Goal: Find specific page/section: Find specific page/section

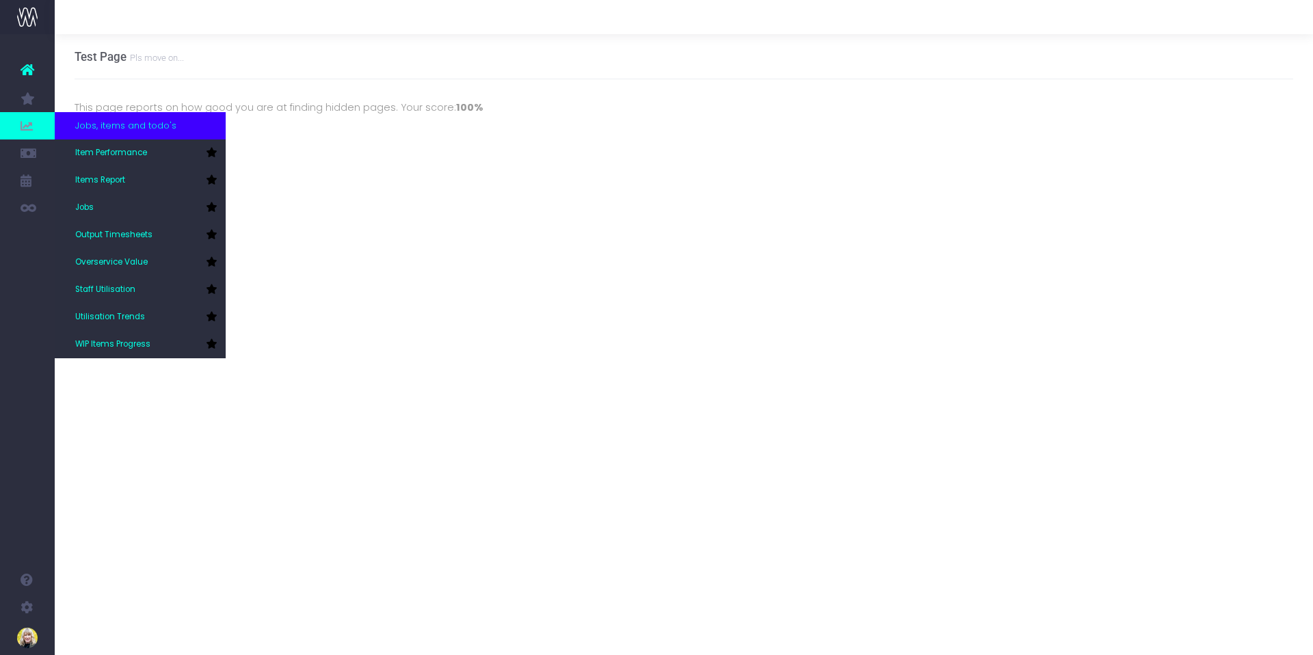
click at [31, 123] on icon at bounding box center [28, 125] width 14 height 15
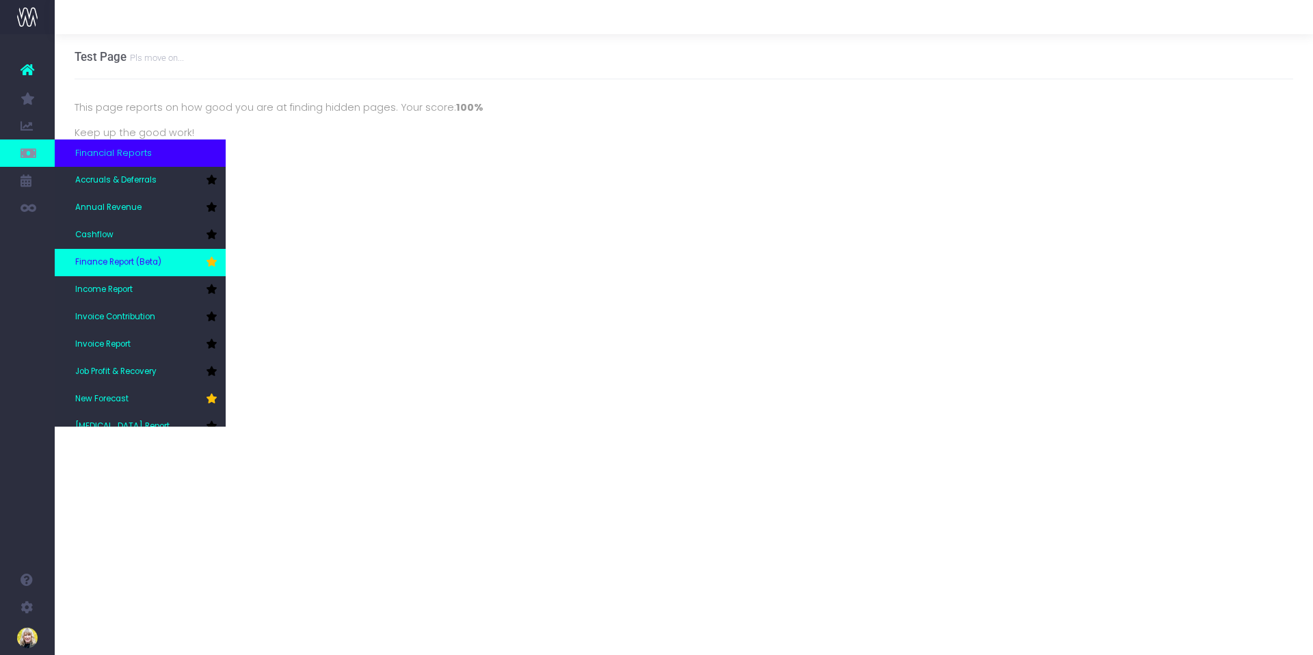
click at [152, 267] on span "Finance Report (Beta)" at bounding box center [118, 263] width 86 height 12
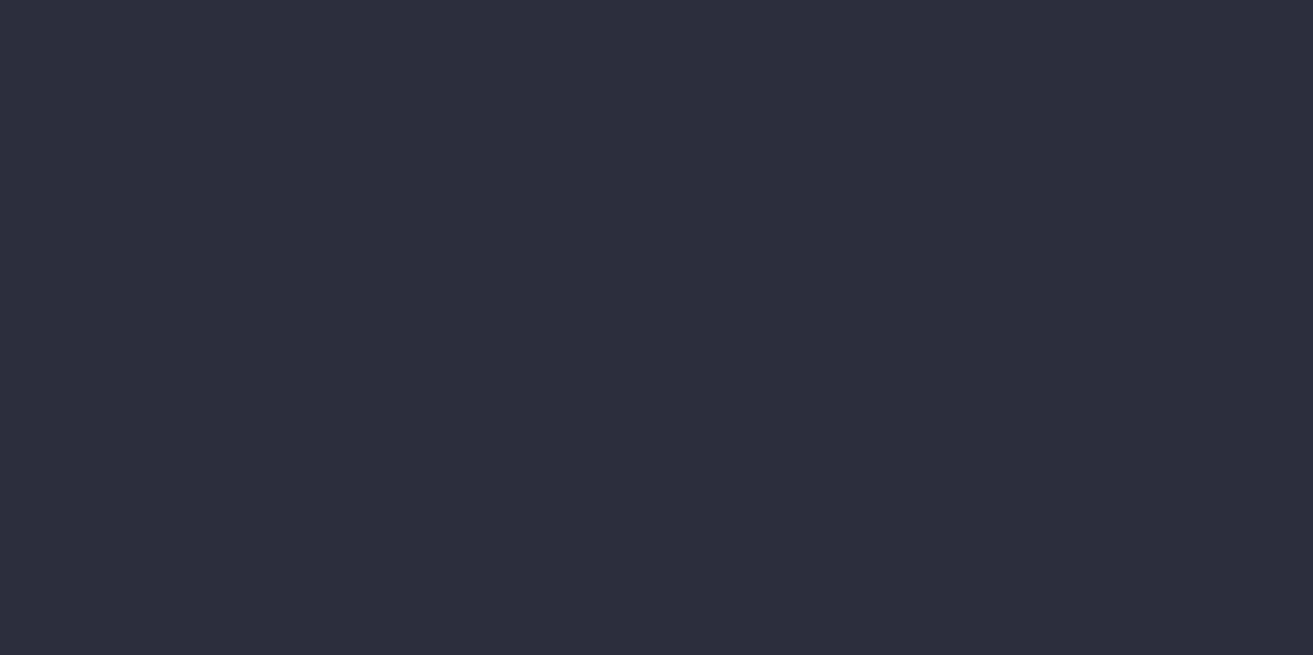
select select "finances"
select select "job"
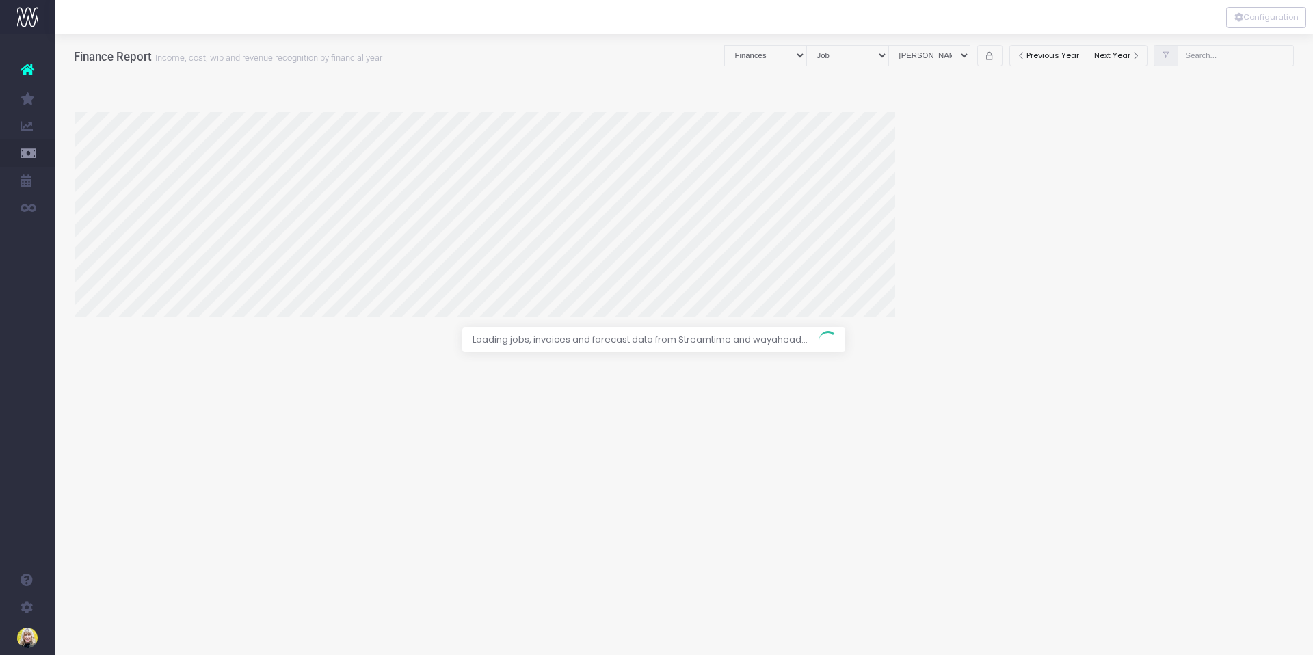
select select "revrec"
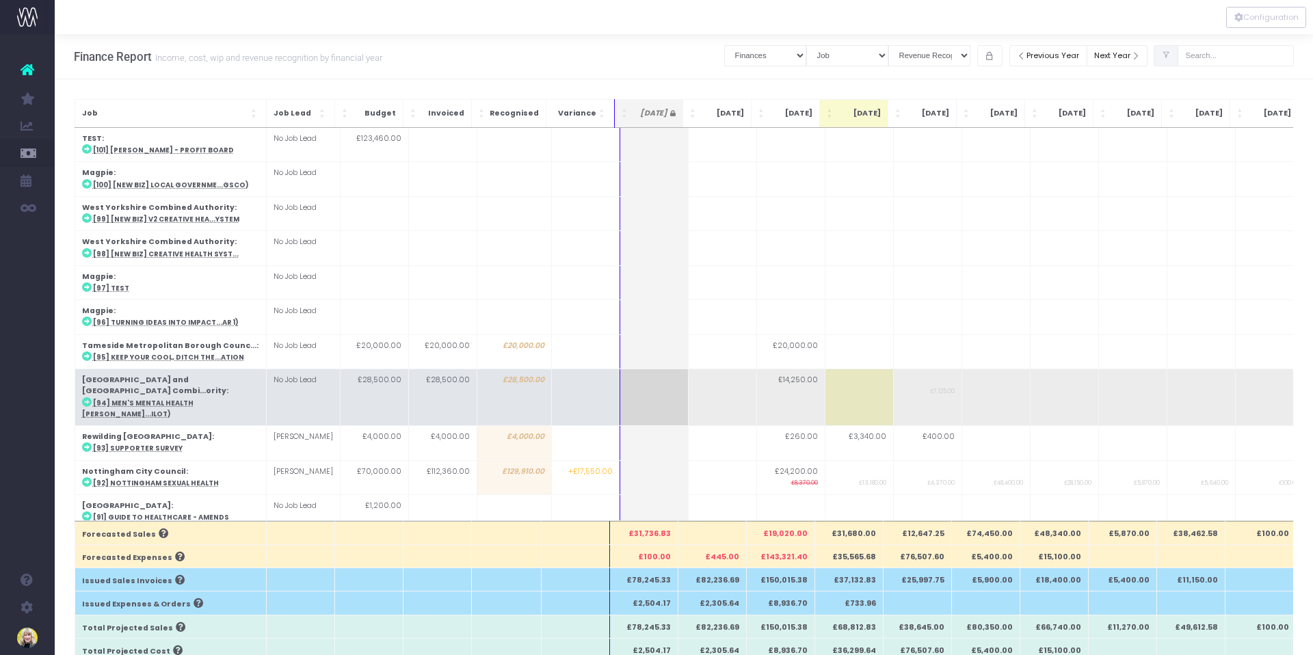
click at [146, 381] on strong "York and North Yorkshire Combi...ority" at bounding box center [154, 385] width 144 height 21
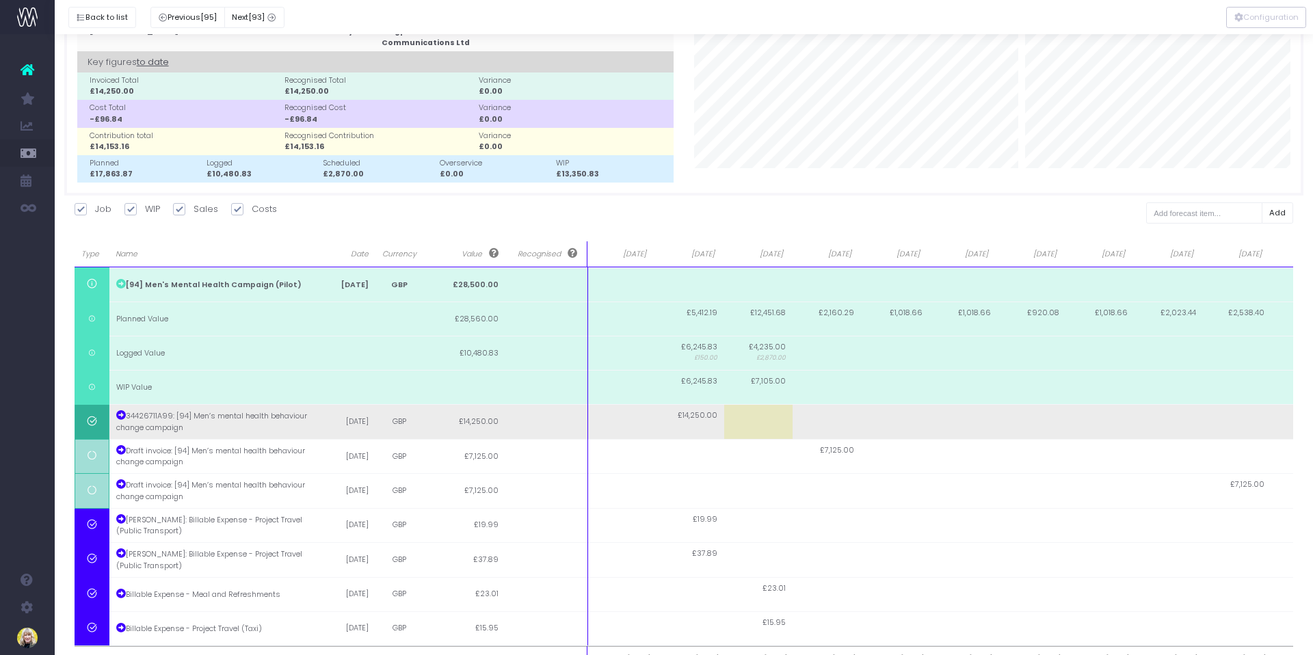
scroll to position [81, 0]
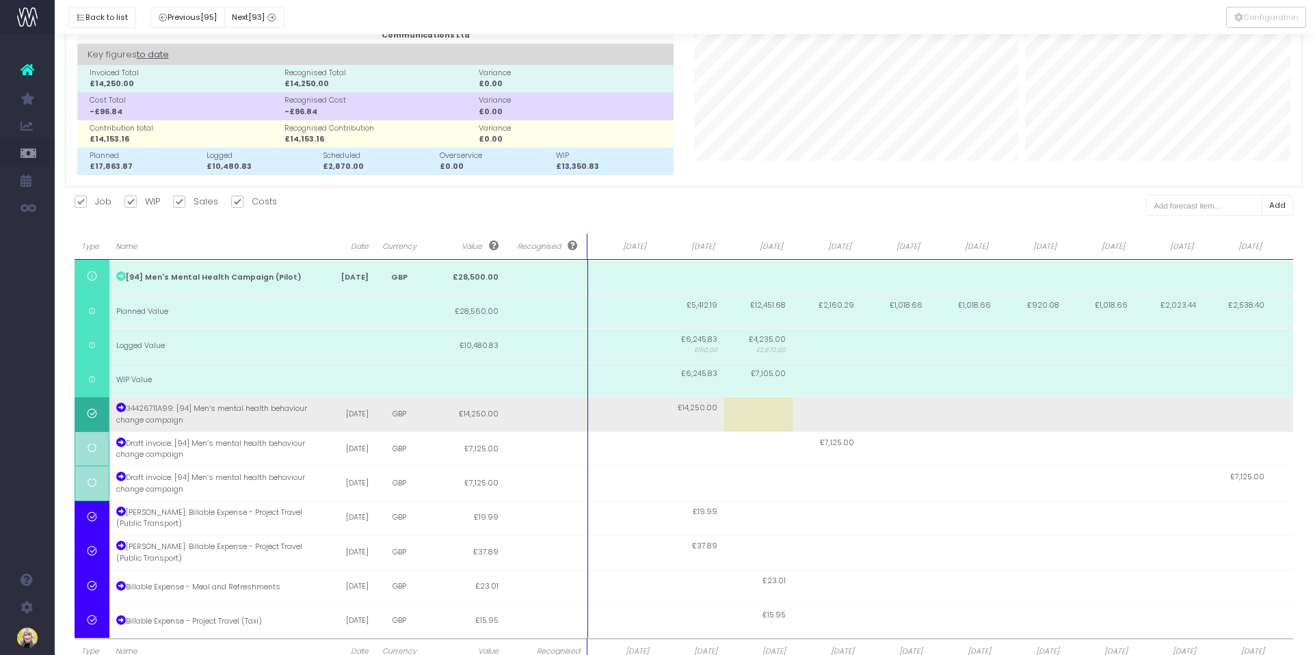
click at [687, 410] on span "£14,250.00" at bounding box center [698, 408] width 40 height 11
type input "14250"
type input "8000"
click at [752, 413] on td at bounding box center [758, 414] width 68 height 34
type input "6250"
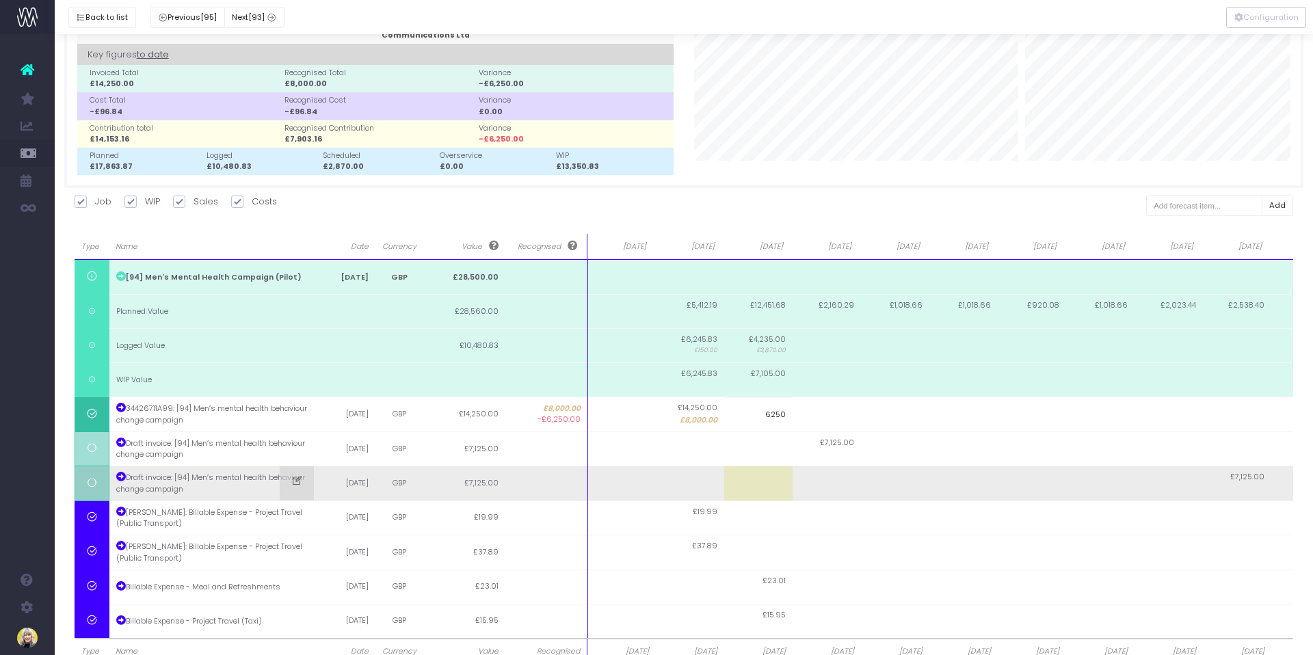
click at [847, 493] on body "Oh my... this is bad. wayahead wasn't able to load this page. Please contact su…" at bounding box center [656, 246] width 1313 height 655
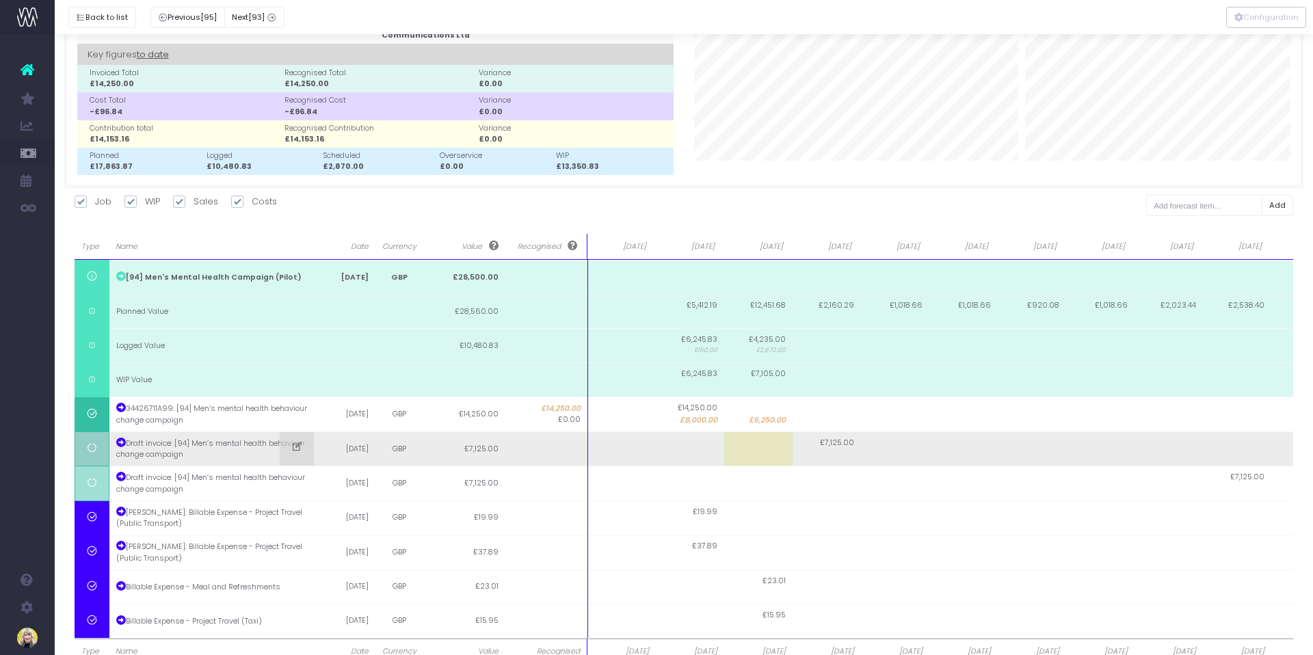
click at [677, 459] on td at bounding box center [690, 449] width 68 height 34
type input "7125"
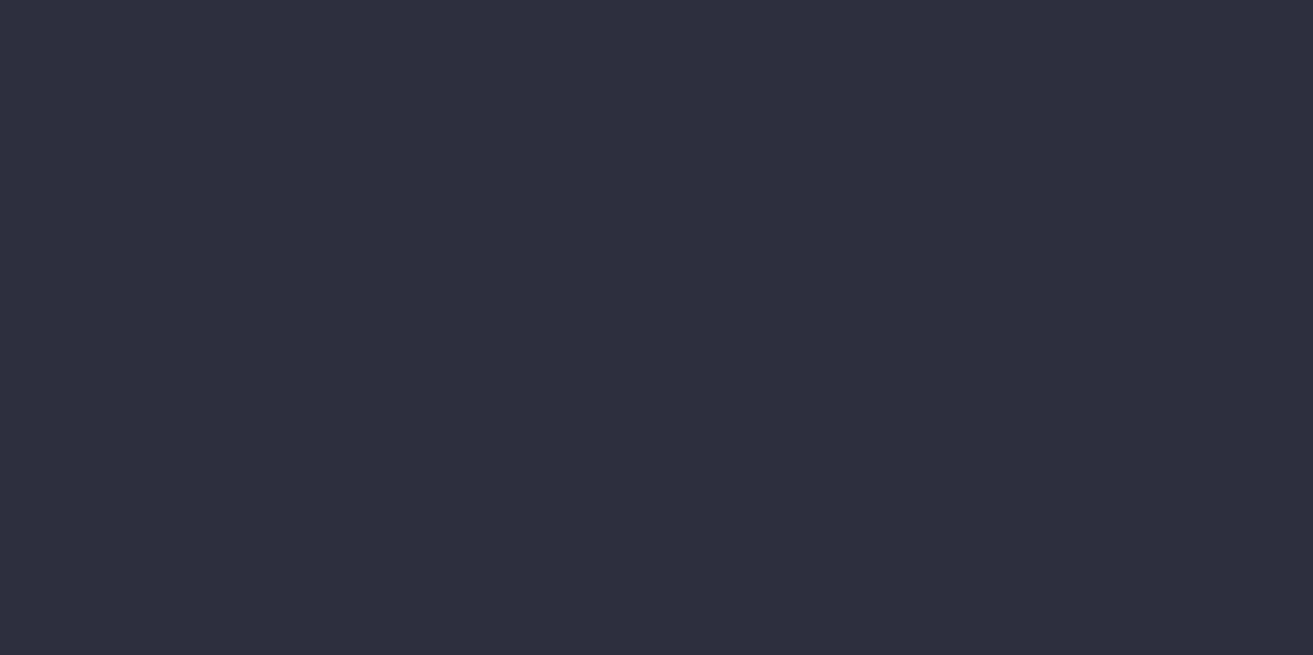
select select "finances"
select select "job"
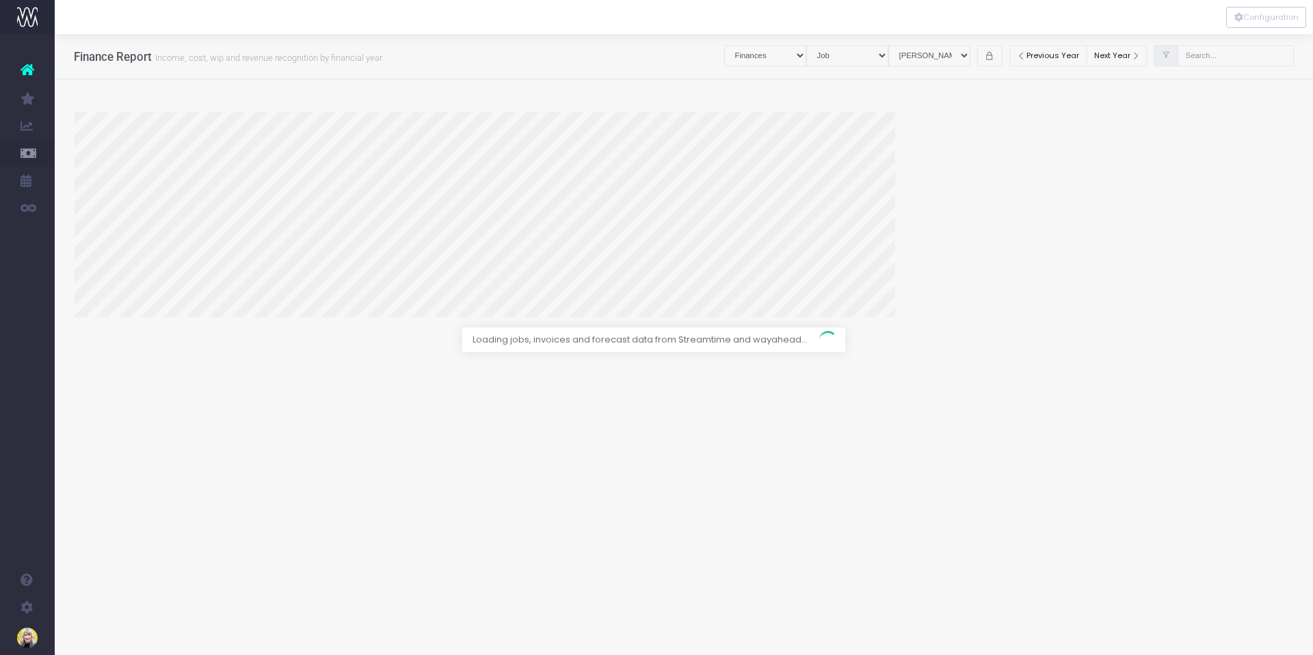
select select "revrec"
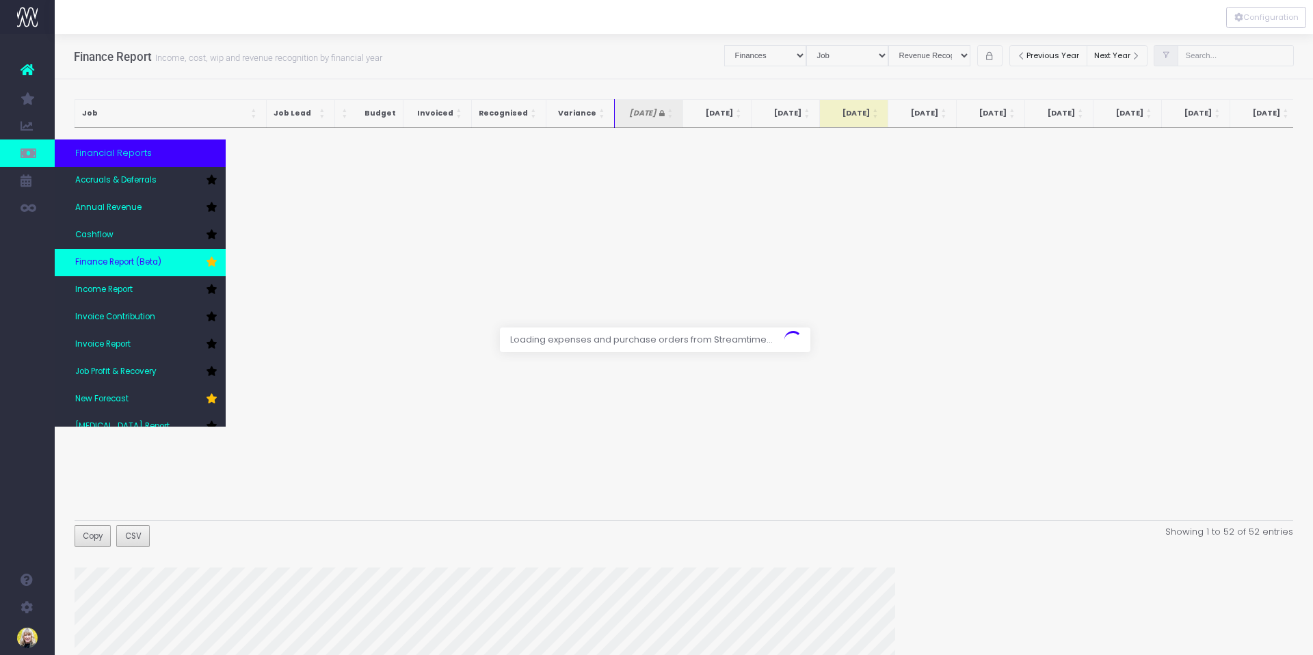
click at [89, 269] on link "Finance Report (Beta)" at bounding box center [140, 262] width 171 height 27
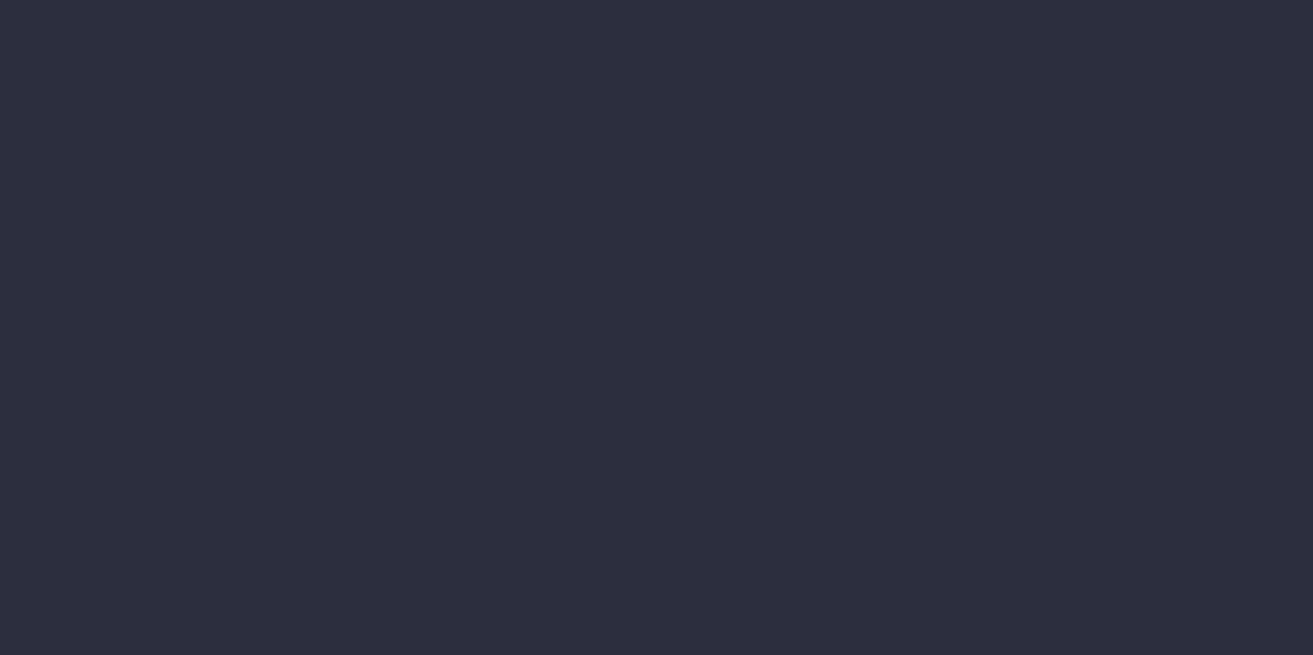
select select "finances"
select select "job"
select select "revrec"
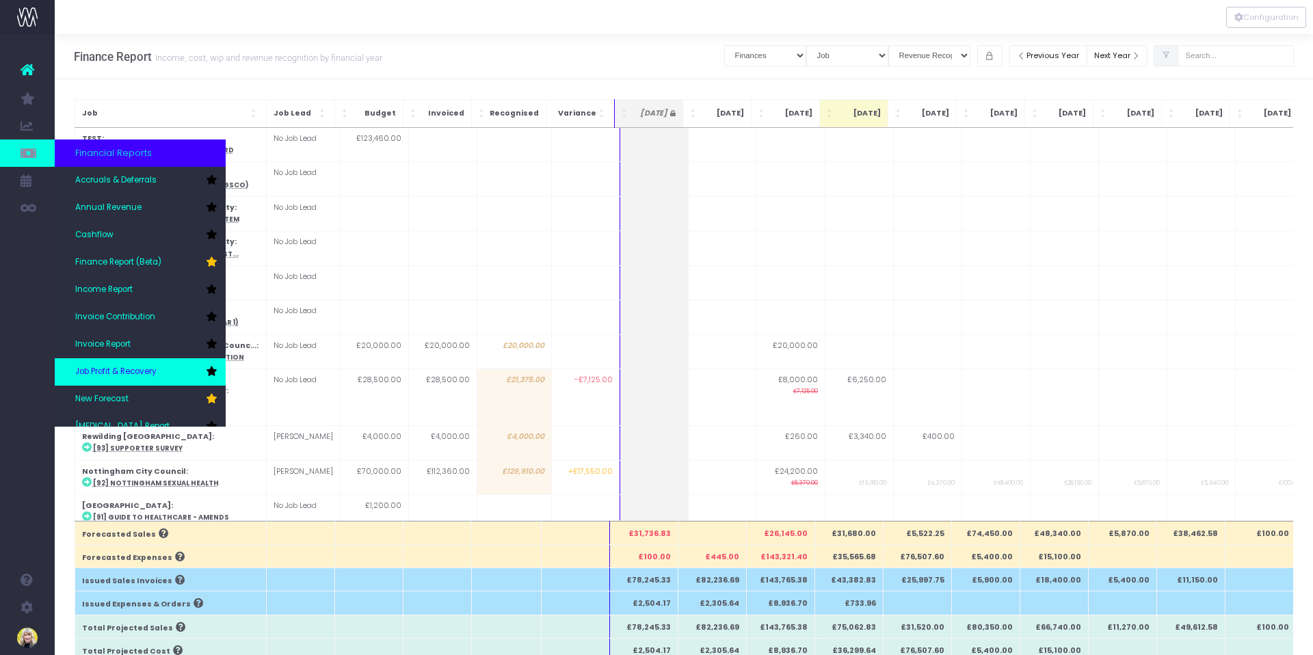
click at [136, 370] on span "Job Profit & Recovery" at bounding box center [115, 372] width 81 height 12
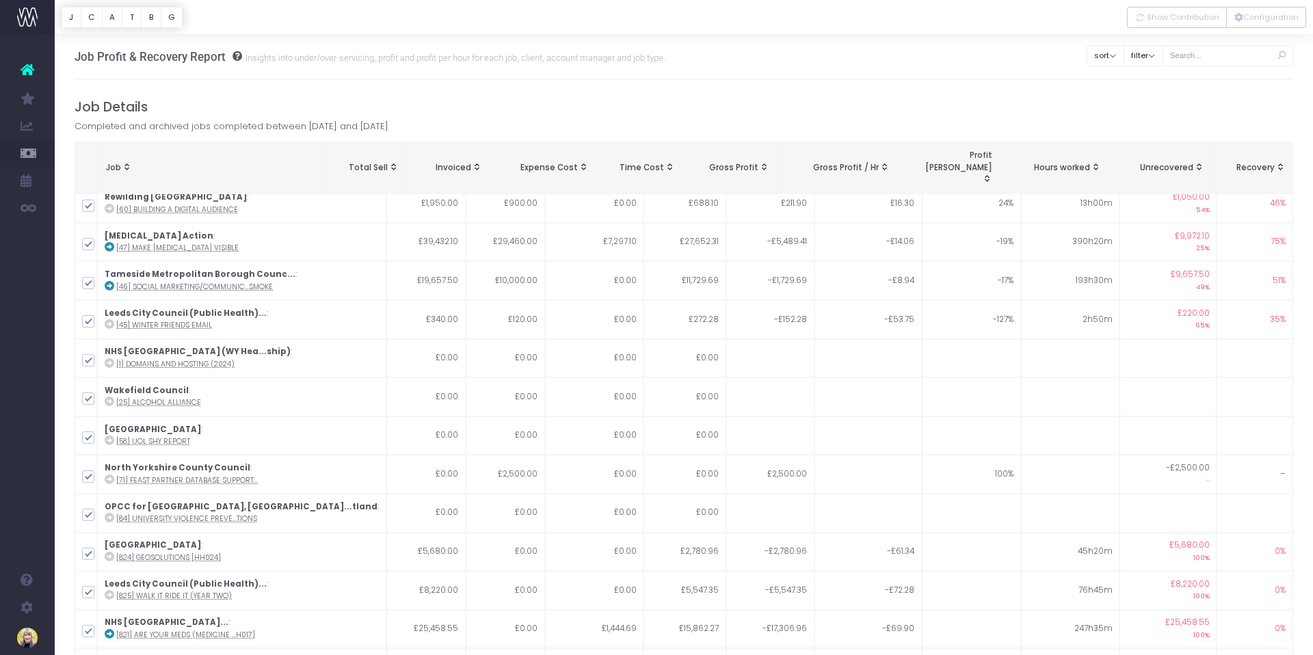
scroll to position [1396, 0]
